Goal: Task Accomplishment & Management: Use online tool/utility

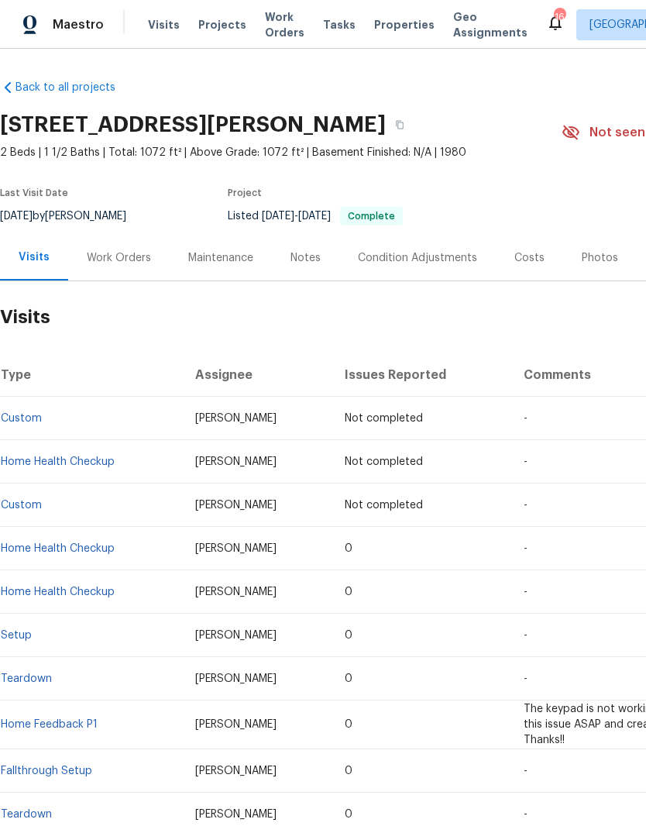
click at [46, 80] on link "Back to all projects" at bounding box center [74, 87] width 149 height 15
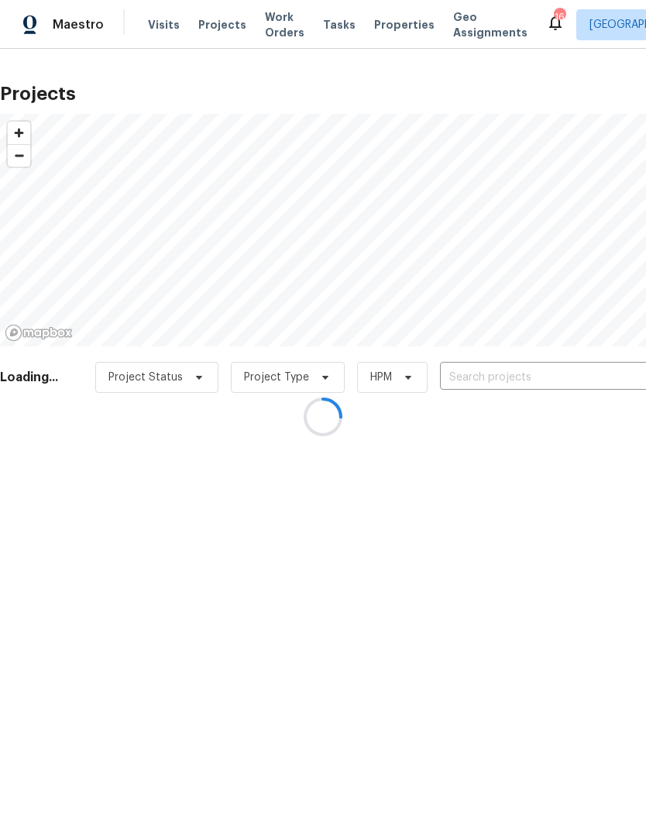
click at [152, 26] on div at bounding box center [323, 416] width 646 height 833
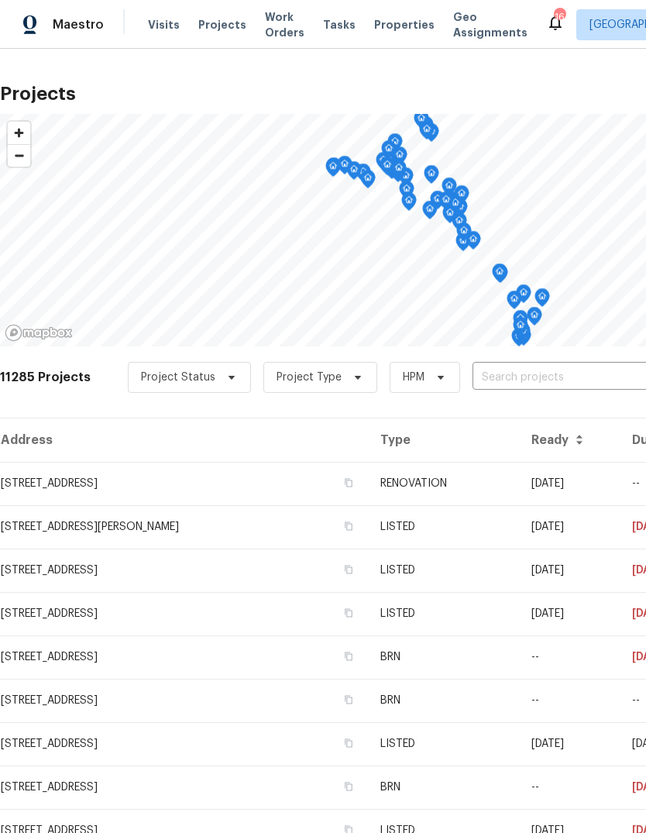
click at [154, 11] on div "Visits Projects Work Orders Tasks Properties Geo Assignments" at bounding box center [347, 24] width 398 height 31
click at [160, 32] on span "Visits" at bounding box center [164, 24] width 32 height 15
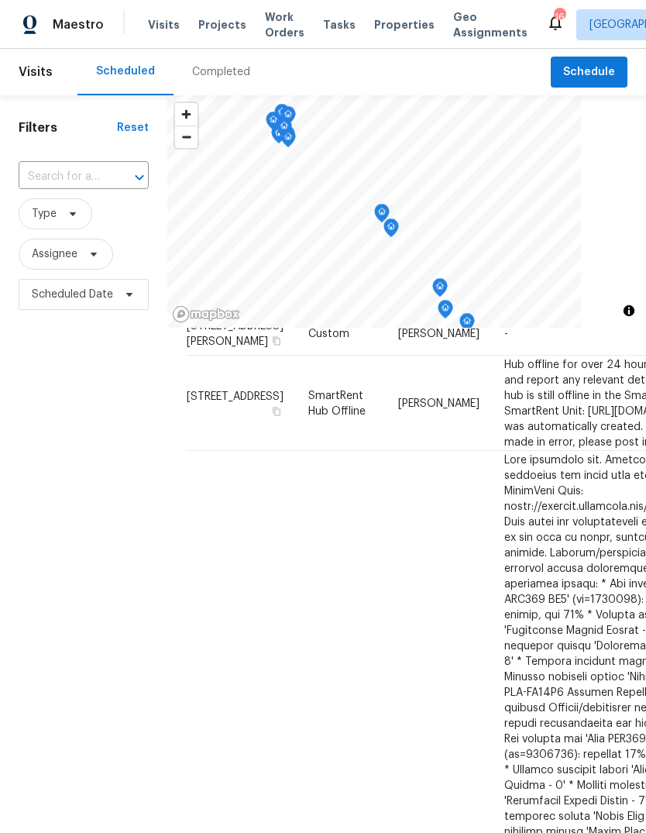
scroll to position [399, 0]
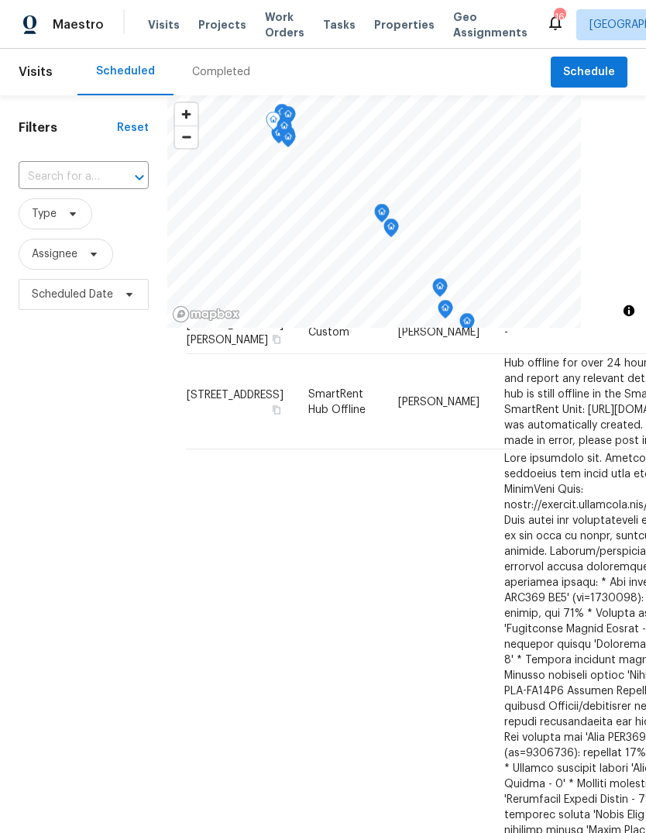
click at [214, 302] on span "[STREET_ADDRESS][PERSON_NAME]" at bounding box center [235, 289] width 97 height 26
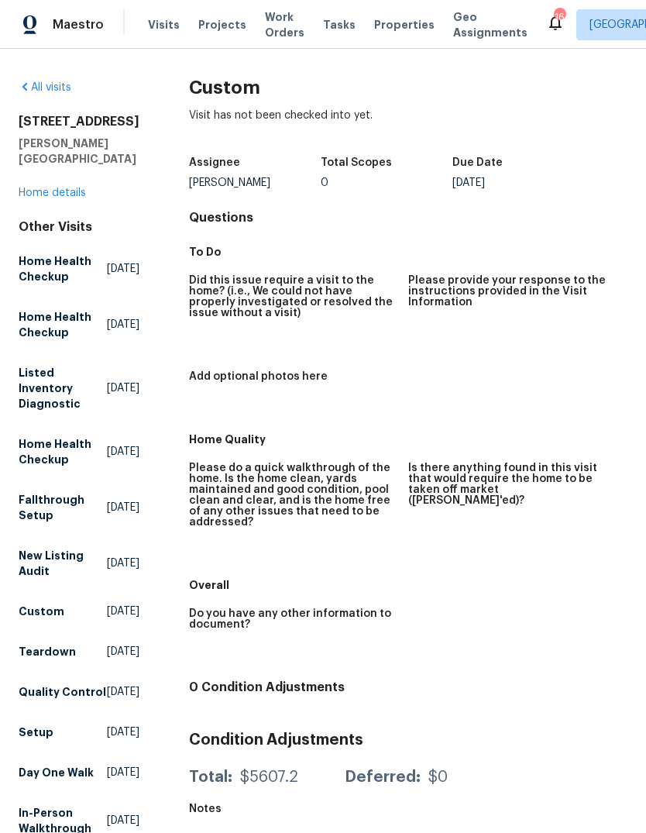
click at [63, 198] on link "Home details" at bounding box center [52, 192] width 67 height 11
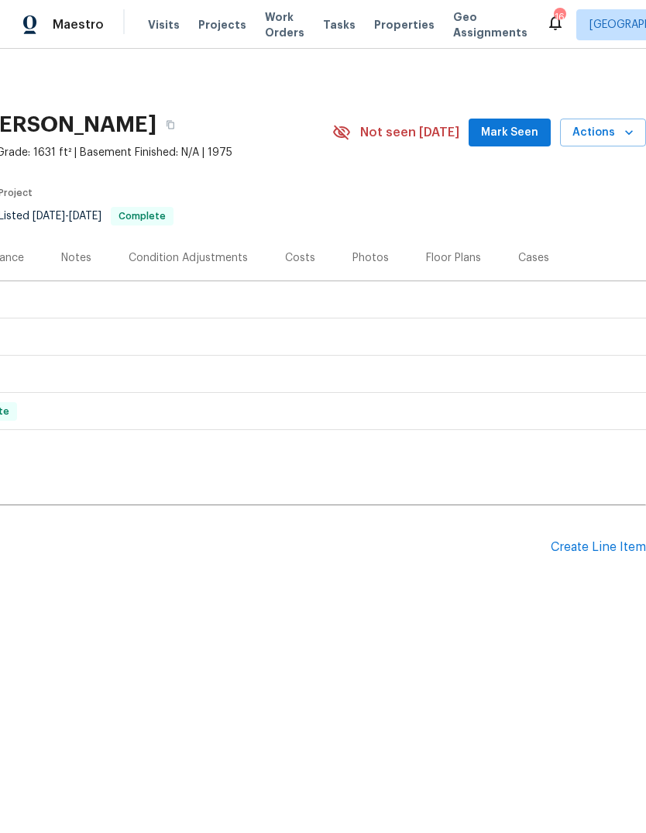
scroll to position [0, 229]
click at [608, 124] on span "Actions" at bounding box center [602, 132] width 61 height 19
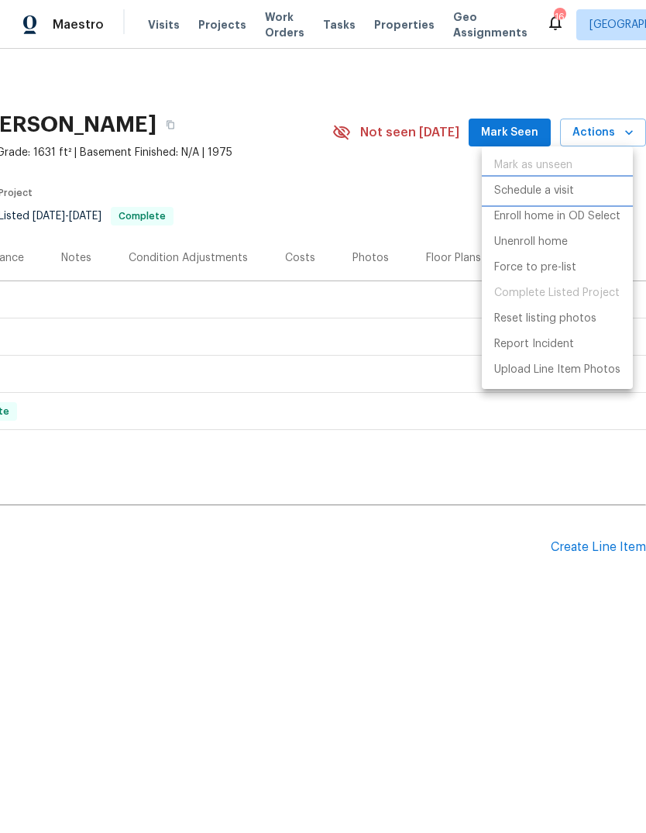
click at [544, 193] on p "Schedule a visit" at bounding box center [534, 191] width 80 height 16
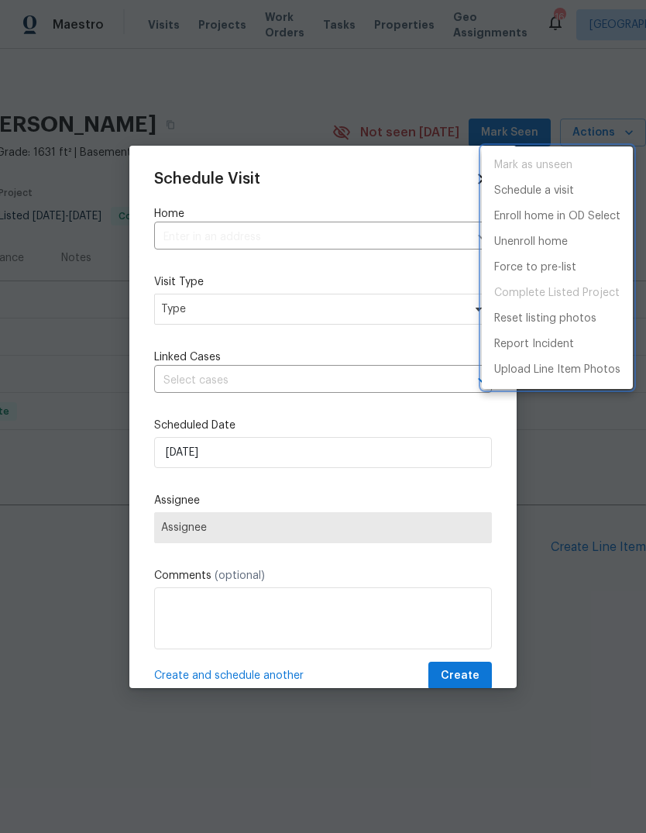
type input "[STREET_ADDRESS][PERSON_NAME]"
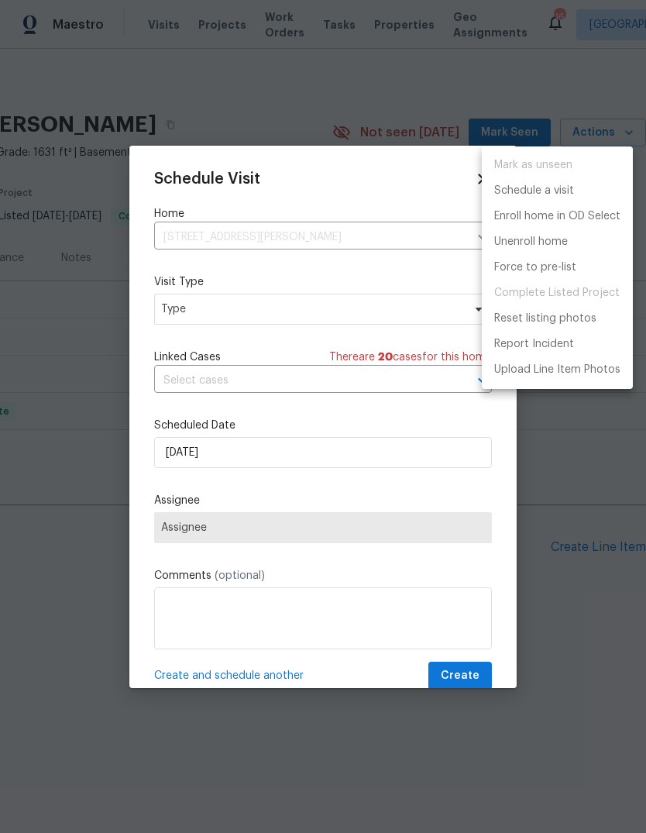
click at [266, 307] on div at bounding box center [323, 416] width 646 height 833
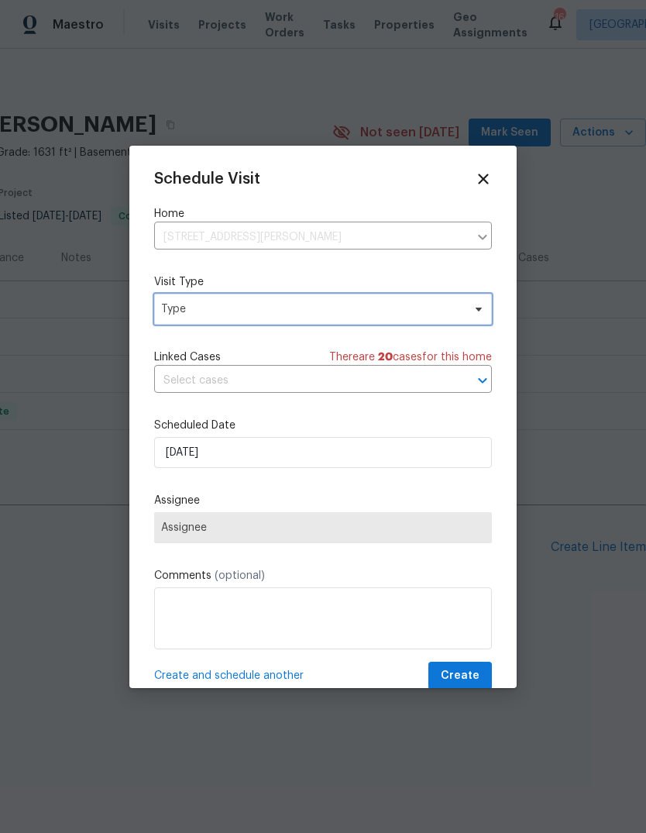
click at [334, 300] on span "Type" at bounding box center [323, 309] width 338 height 31
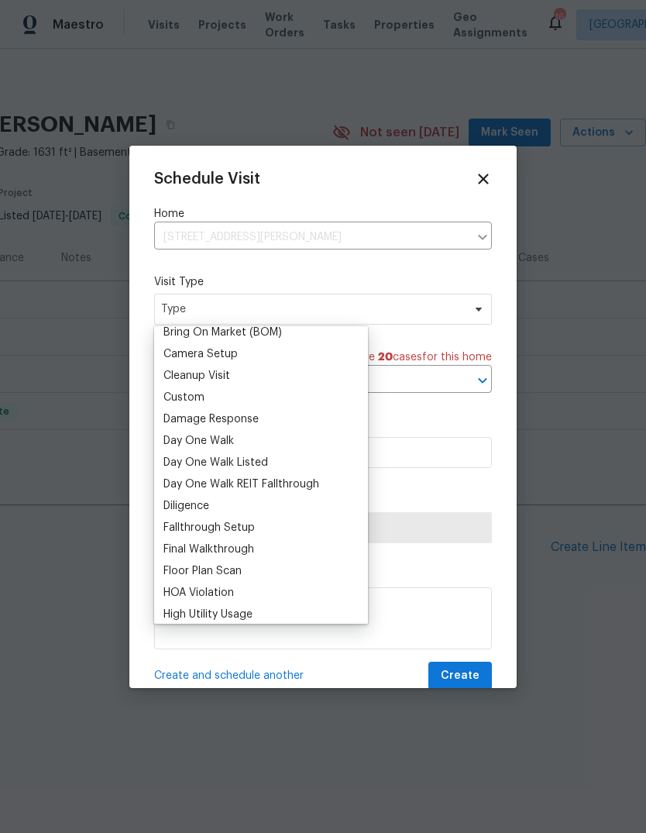
scroll to position [192, 0]
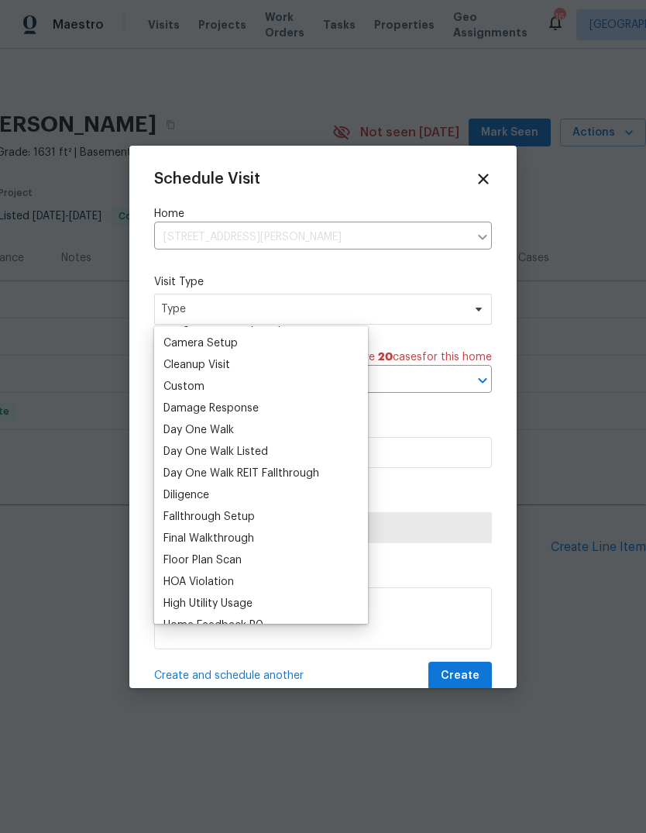
click at [206, 383] on div "Custom" at bounding box center [261, 387] width 204 height 22
click at [194, 384] on div "Custom" at bounding box center [183, 386] width 41 height 15
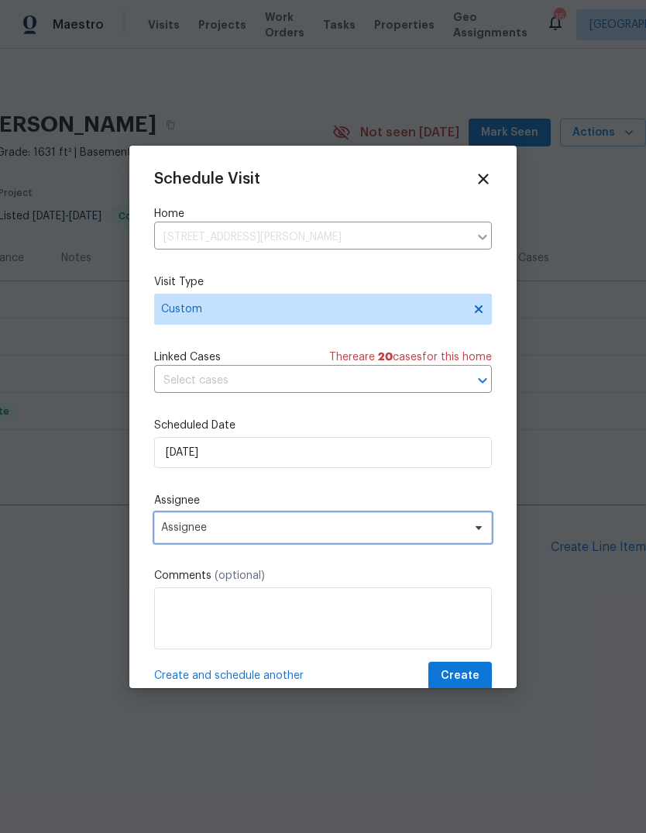
click at [324, 526] on span "Assignee" at bounding box center [313, 527] width 304 height 12
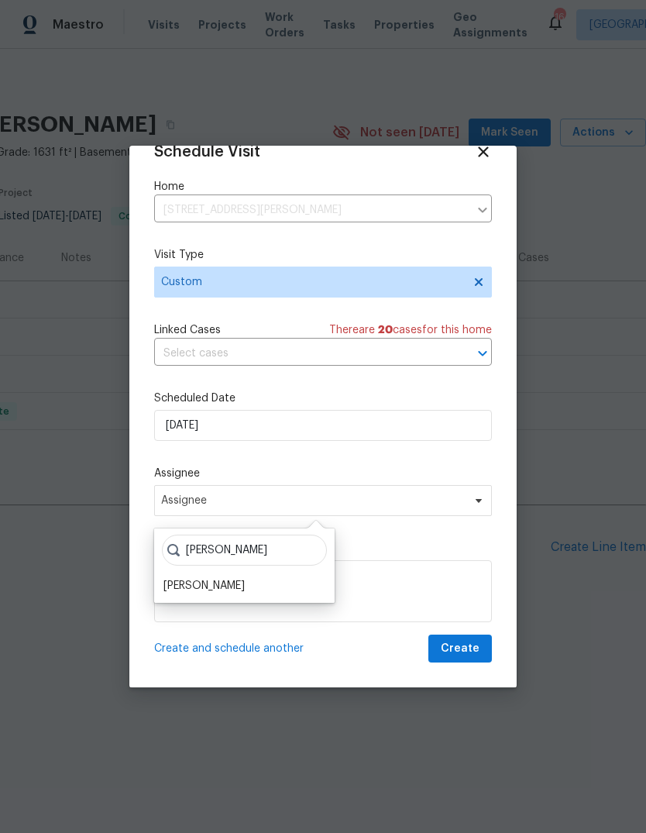
scroll to position [30, 0]
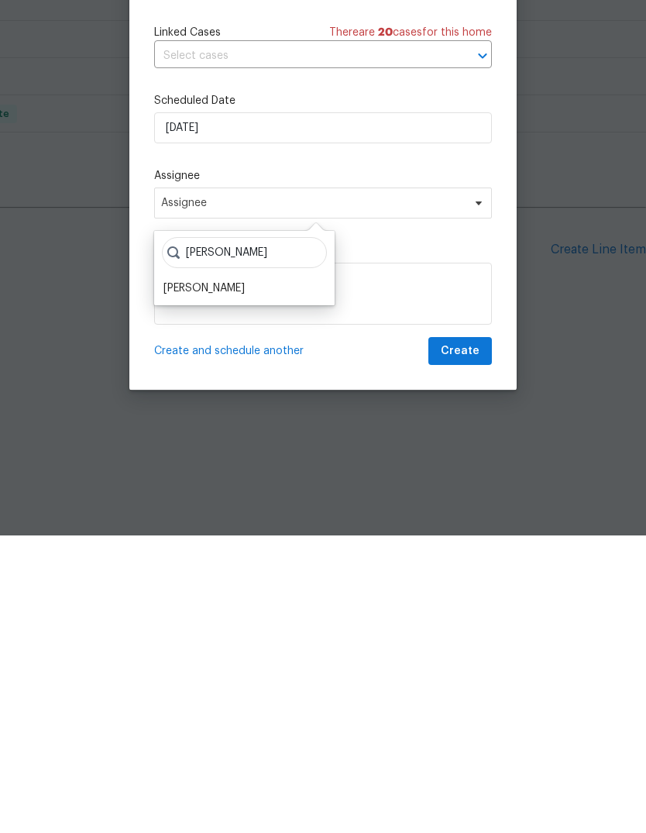
type input "[PERSON_NAME]"
click at [219, 578] on div "[PERSON_NAME]" at bounding box center [203, 585] width 81 height 15
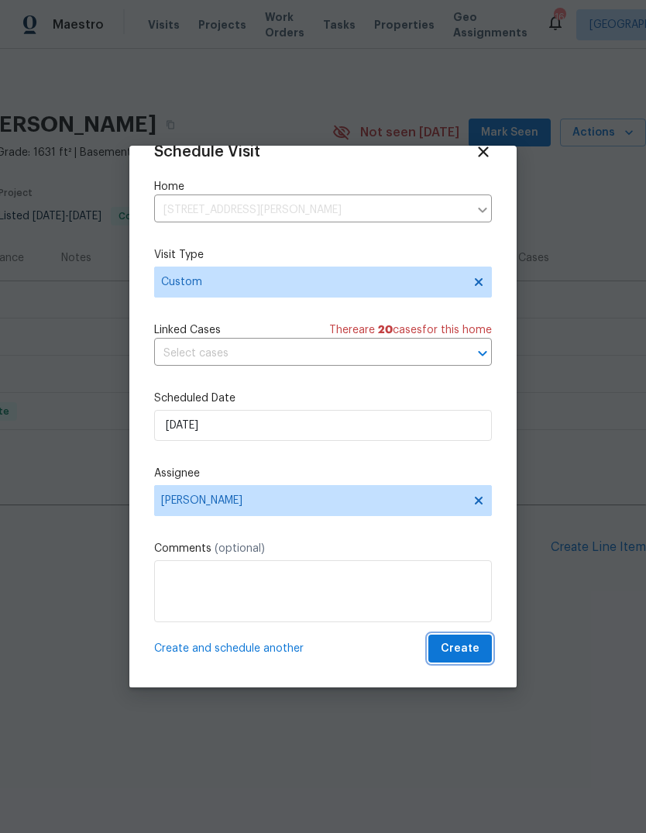
click at [476, 654] on span "Create" at bounding box center [460, 648] width 39 height 19
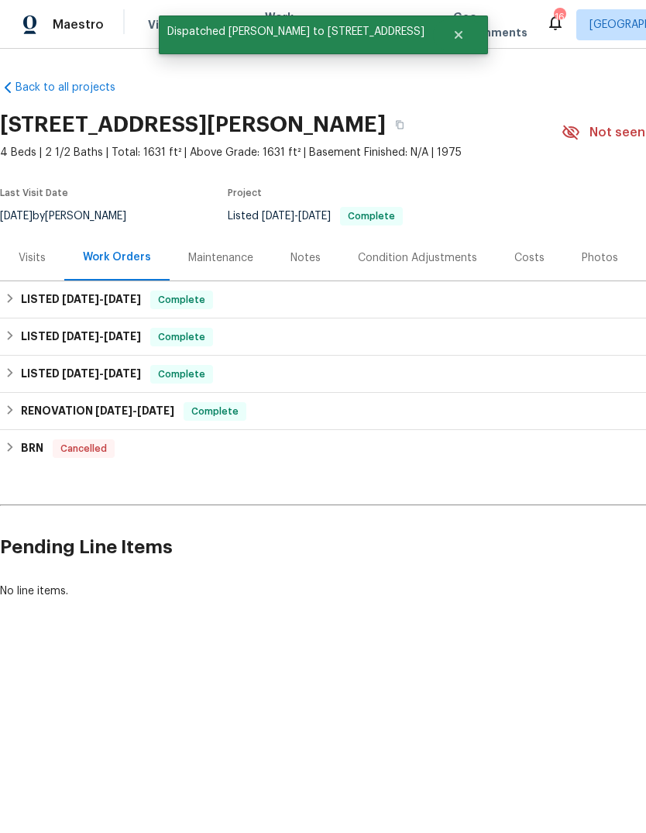
scroll to position [0, 0]
